Goal: Find specific page/section: Find specific page/section

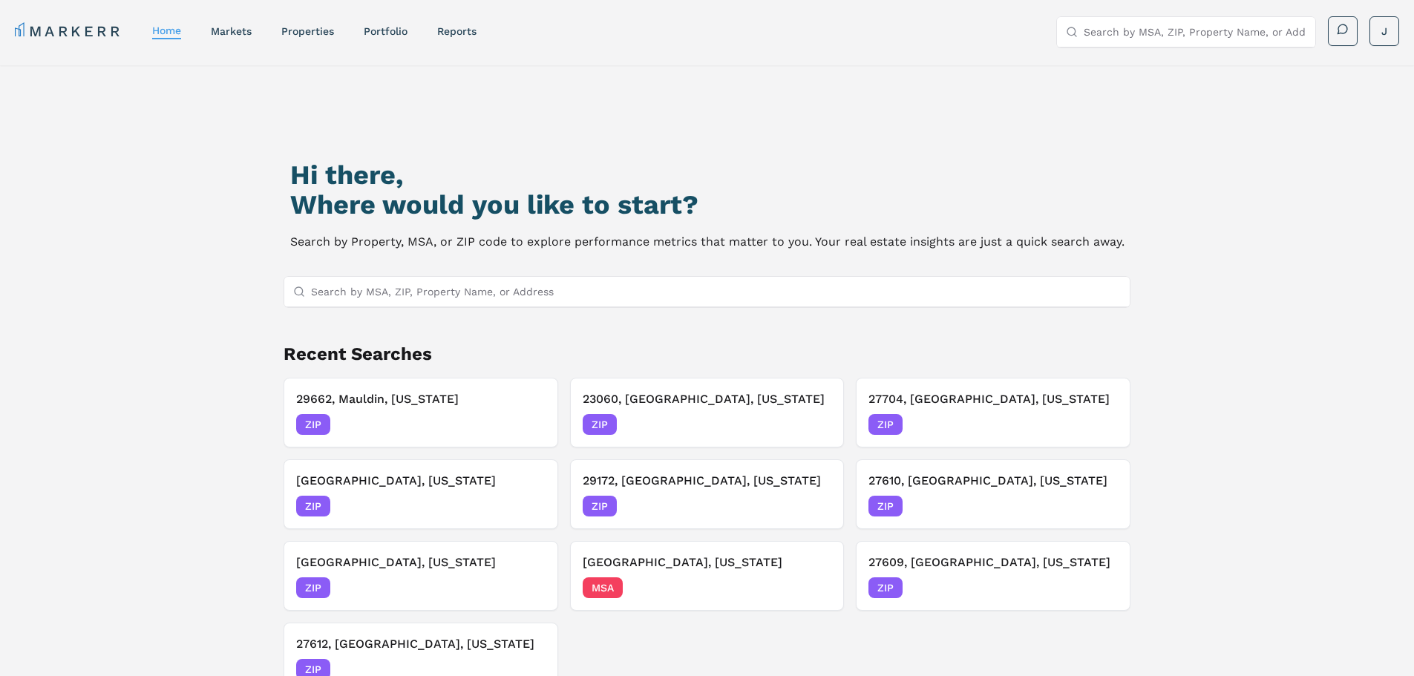
click at [641, 298] on input "Search by MSA, ZIP, Property Name, or Address" at bounding box center [716, 292] width 811 height 30
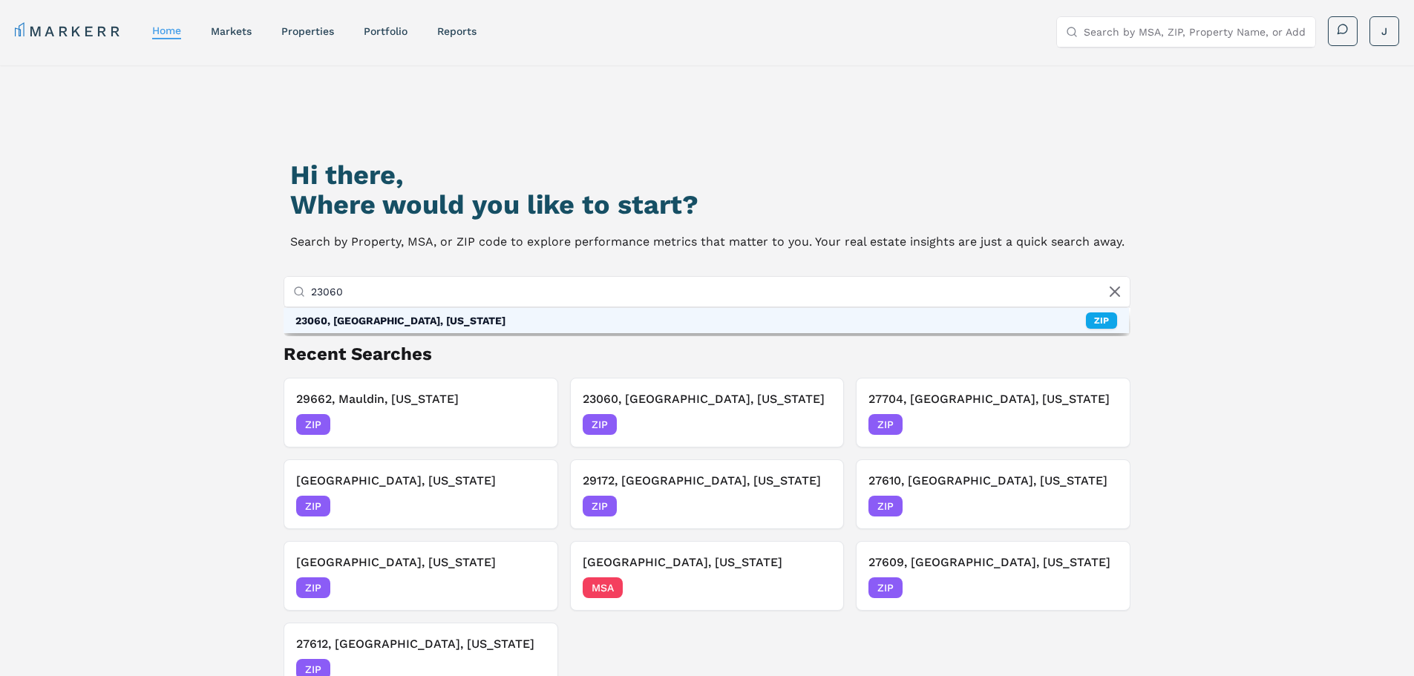
type input "23060"
click at [650, 327] on div "23060, [GEOGRAPHIC_DATA], [US_STATE] ZIP" at bounding box center [707, 320] width 846 height 25
